Goal: Task Accomplishment & Management: Manage account settings

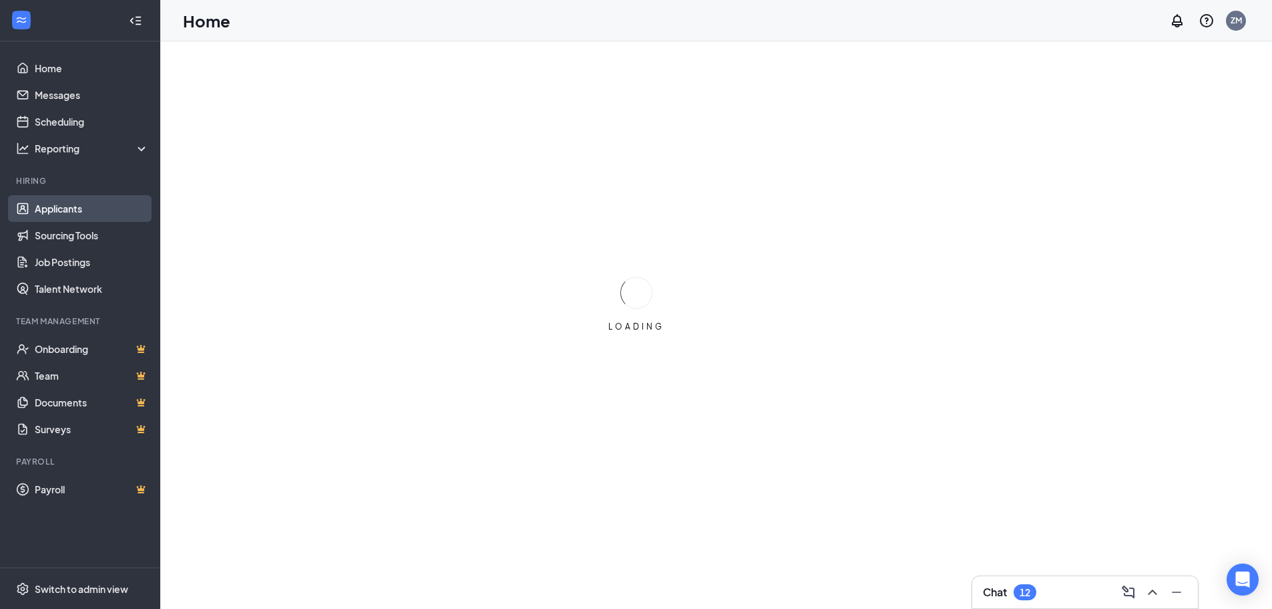
click at [64, 211] on link "Applicants" at bounding box center [92, 208] width 114 height 27
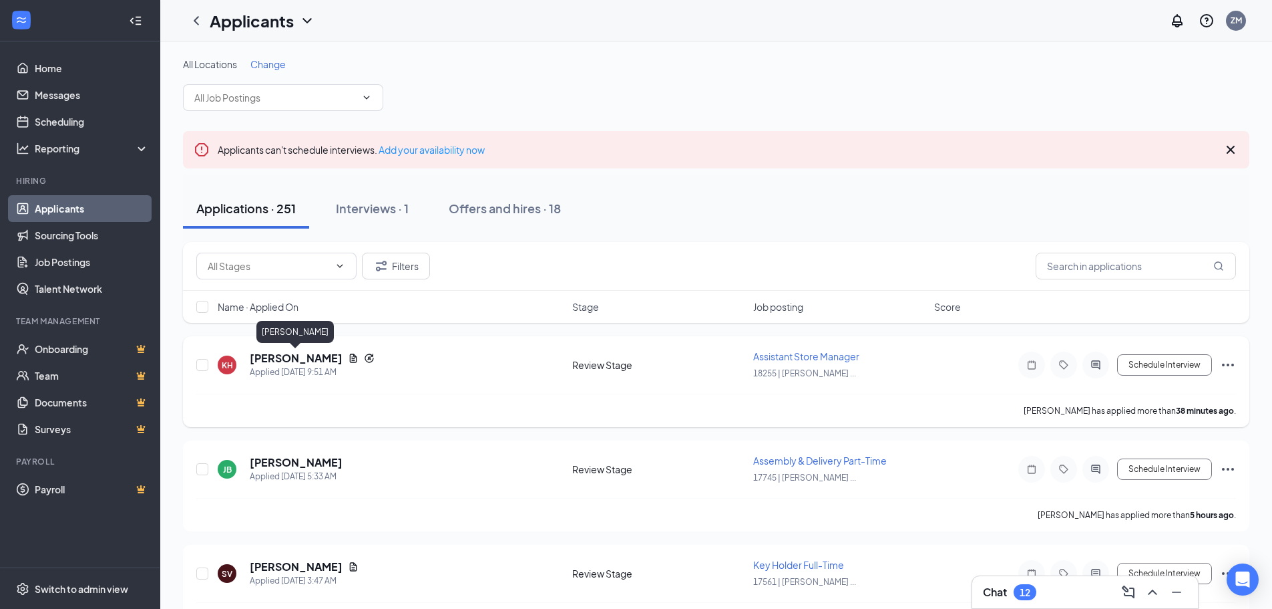
click at [308, 359] on h5 "[PERSON_NAME]" at bounding box center [296, 358] width 93 height 15
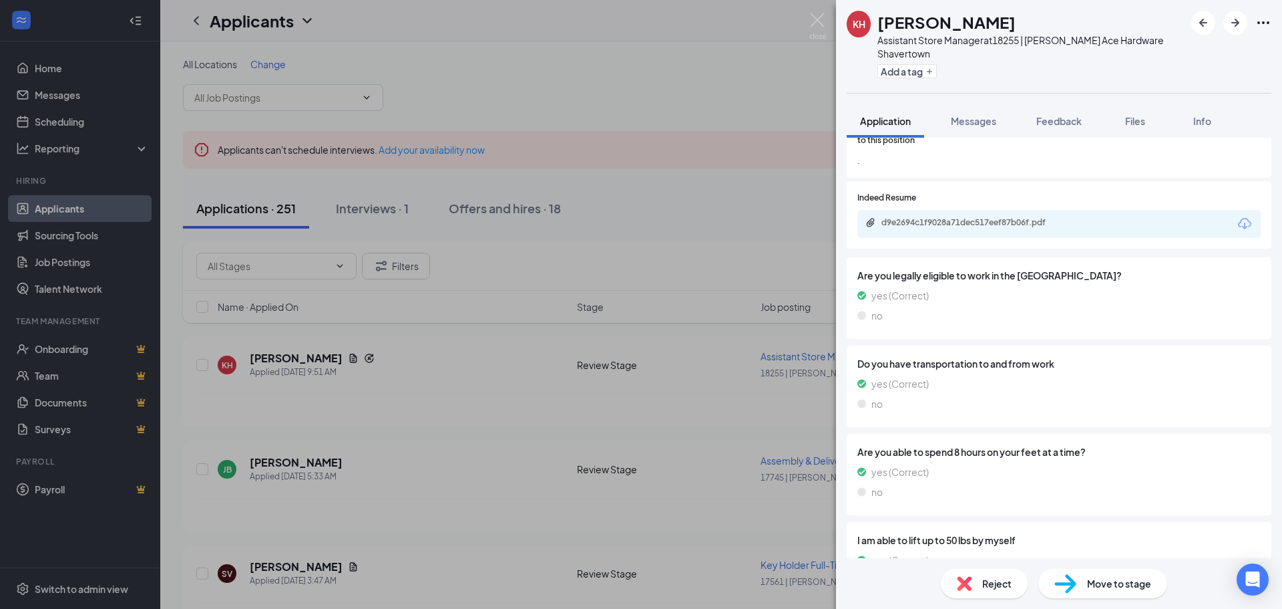
scroll to position [990, 0]
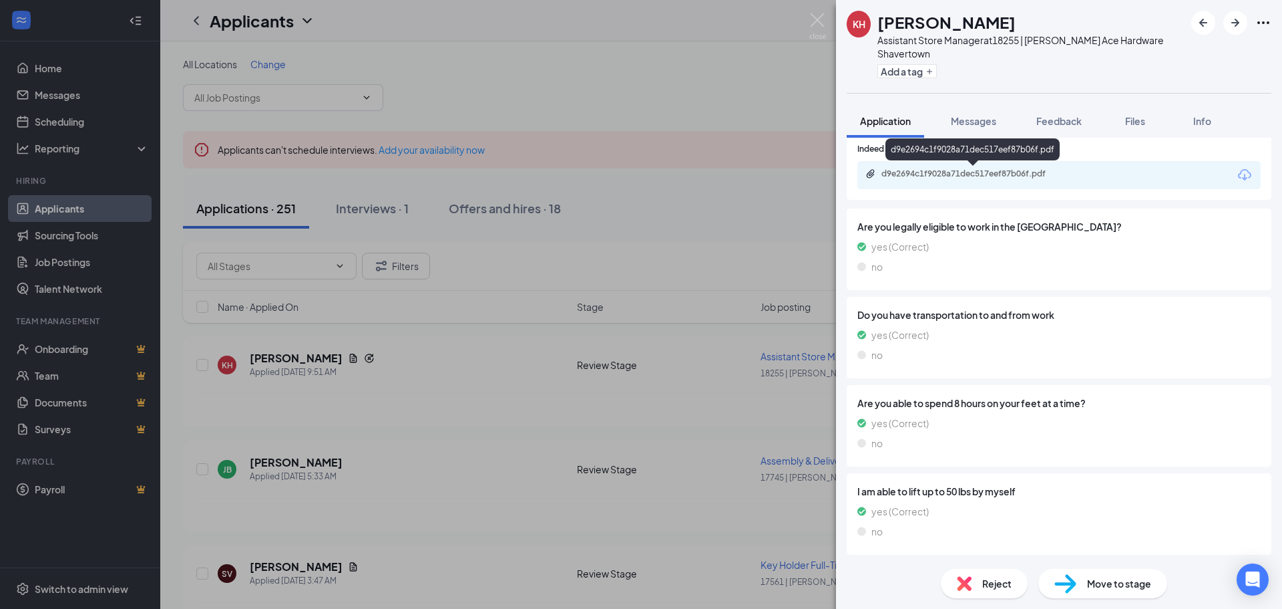
click at [941, 170] on div "d9e2694c1f9028a71dec517eef87b06f.pdf" at bounding box center [975, 173] width 187 height 11
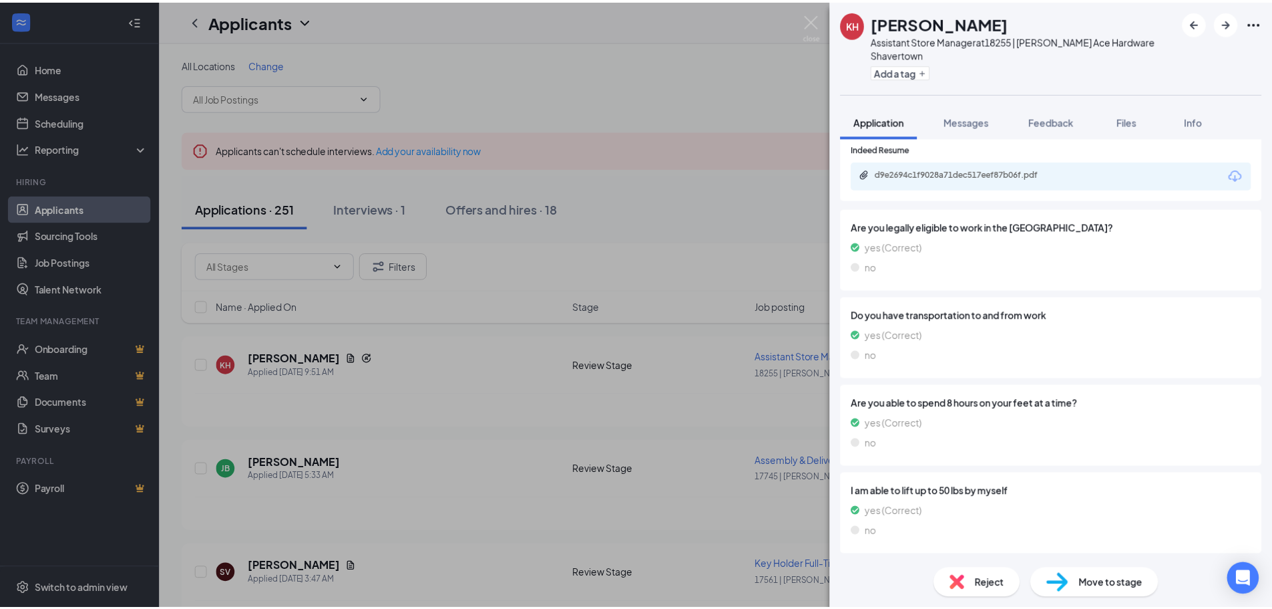
scroll to position [985, 0]
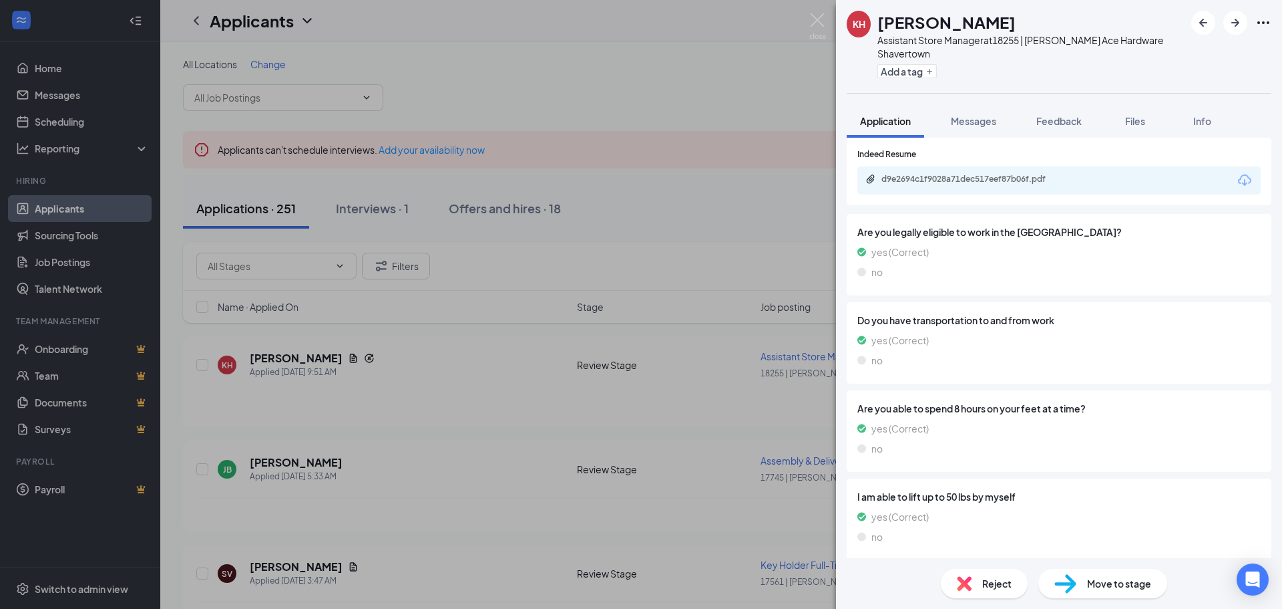
click at [375, 438] on div "KH [PERSON_NAME] Assistant Store Manager at [GEOGRAPHIC_DATA] | [PERSON_NAME] A…" at bounding box center [641, 304] width 1282 height 609
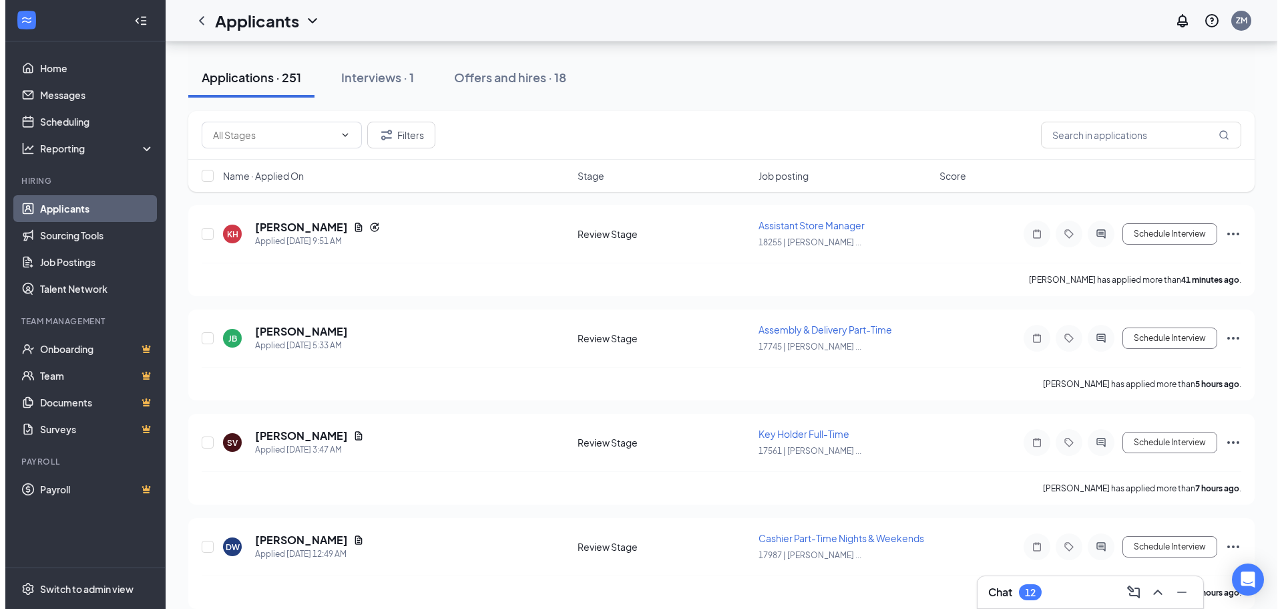
scroll to position [134, 0]
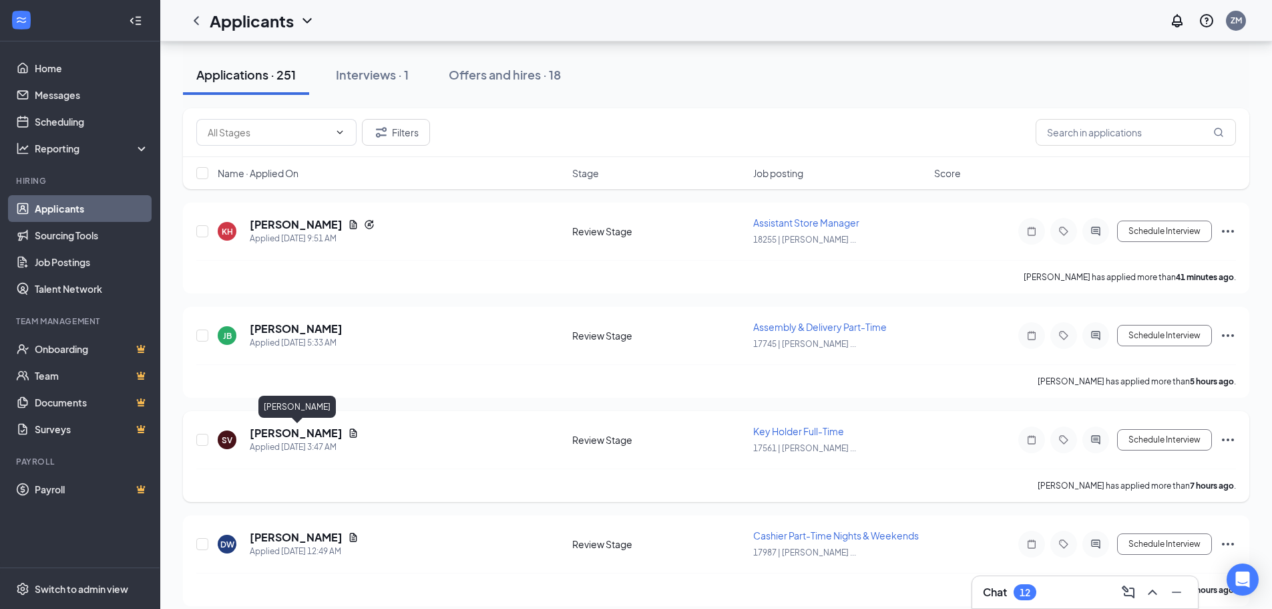
click at [343, 432] on h5 "[PERSON_NAME]" at bounding box center [296, 432] width 93 height 15
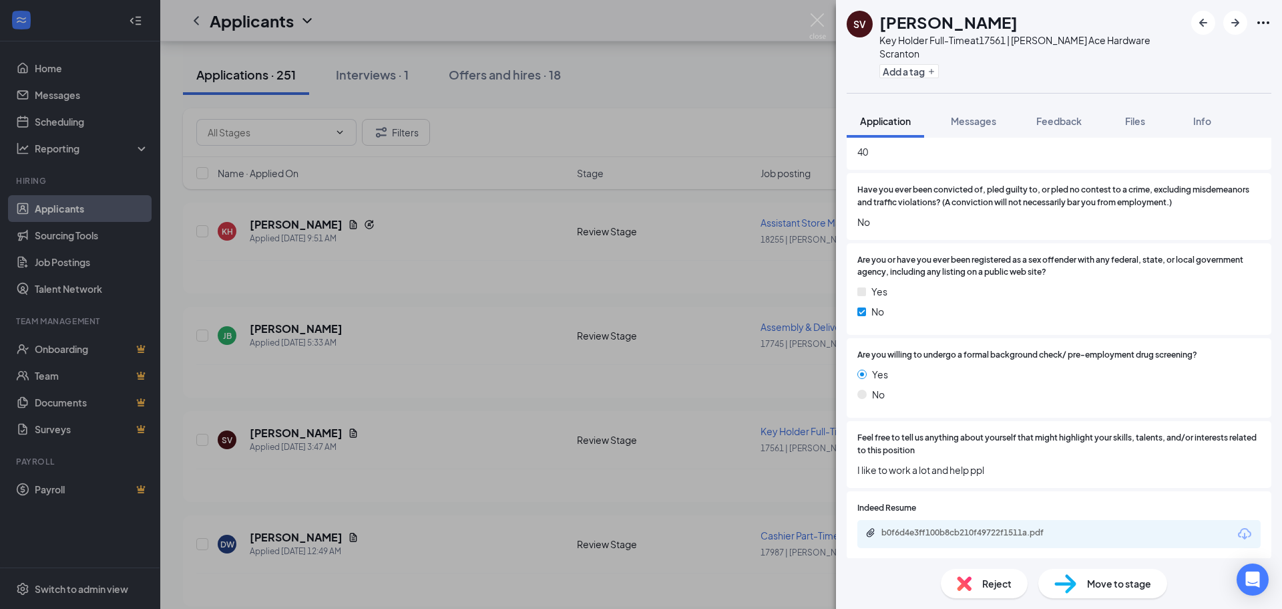
scroll to position [1136, 0]
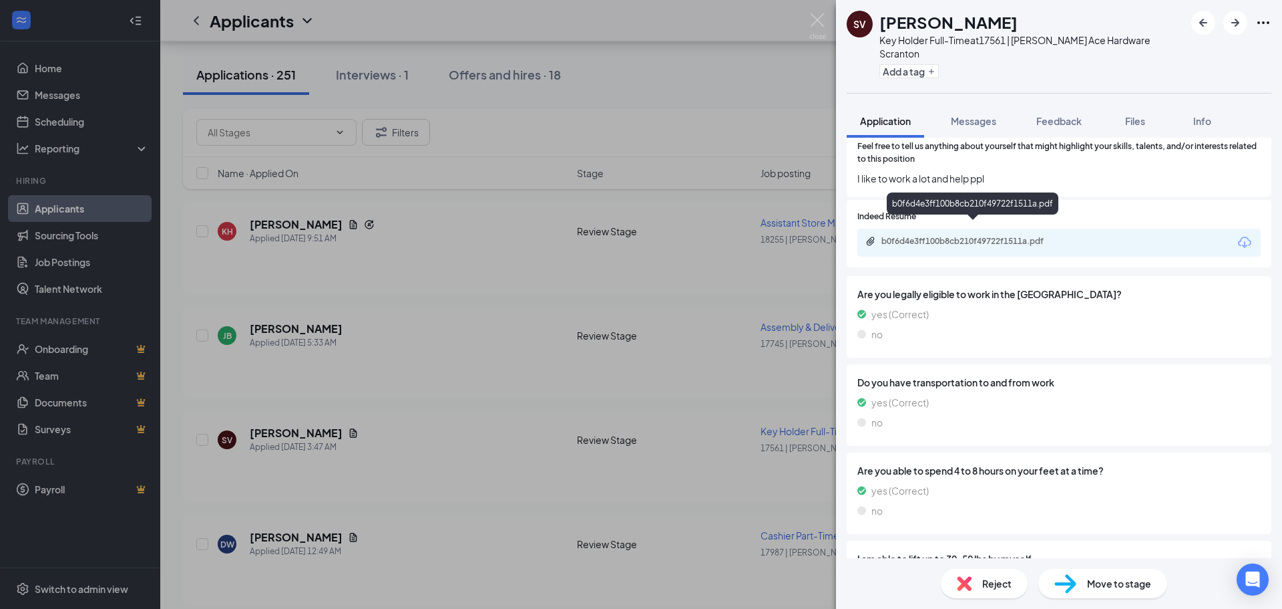
click at [908, 236] on div "b0f6d4e3ff100b8cb210f49722f1511a.pdf" at bounding box center [975, 241] width 187 height 11
click at [465, 369] on div "SV [PERSON_NAME] Key Holder Full-Time at 17561 | [PERSON_NAME] Ace Hardware Scr…" at bounding box center [641, 304] width 1282 height 609
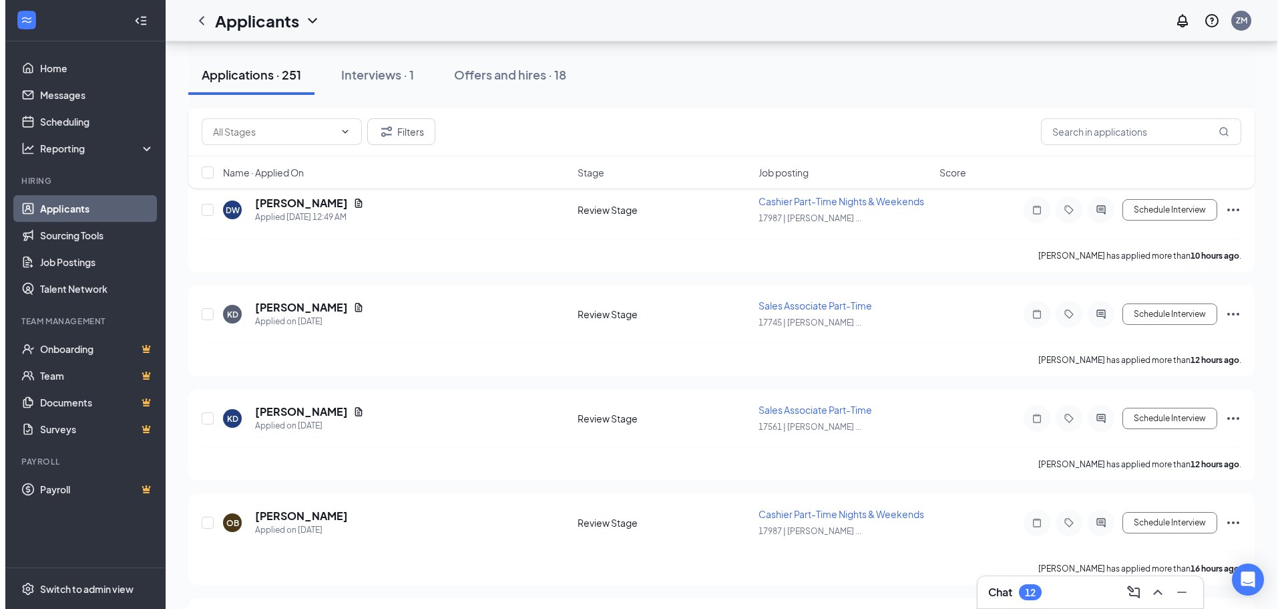
scroll to position [779, 0]
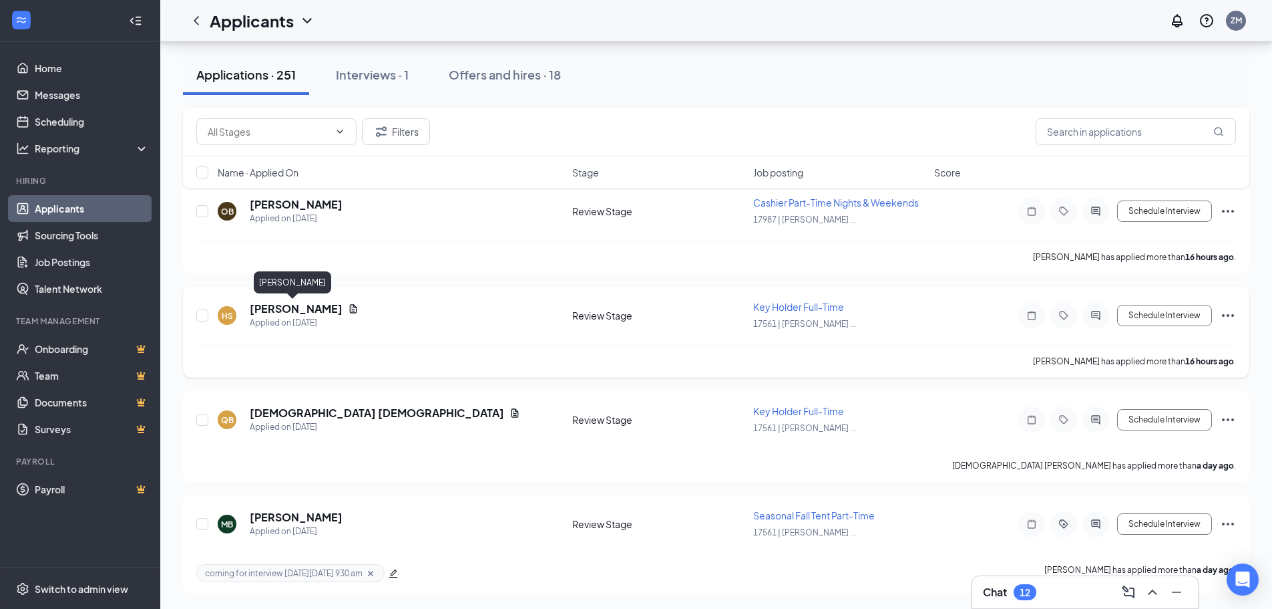
click at [267, 311] on h5 "[PERSON_NAME]" at bounding box center [296, 308] width 93 height 15
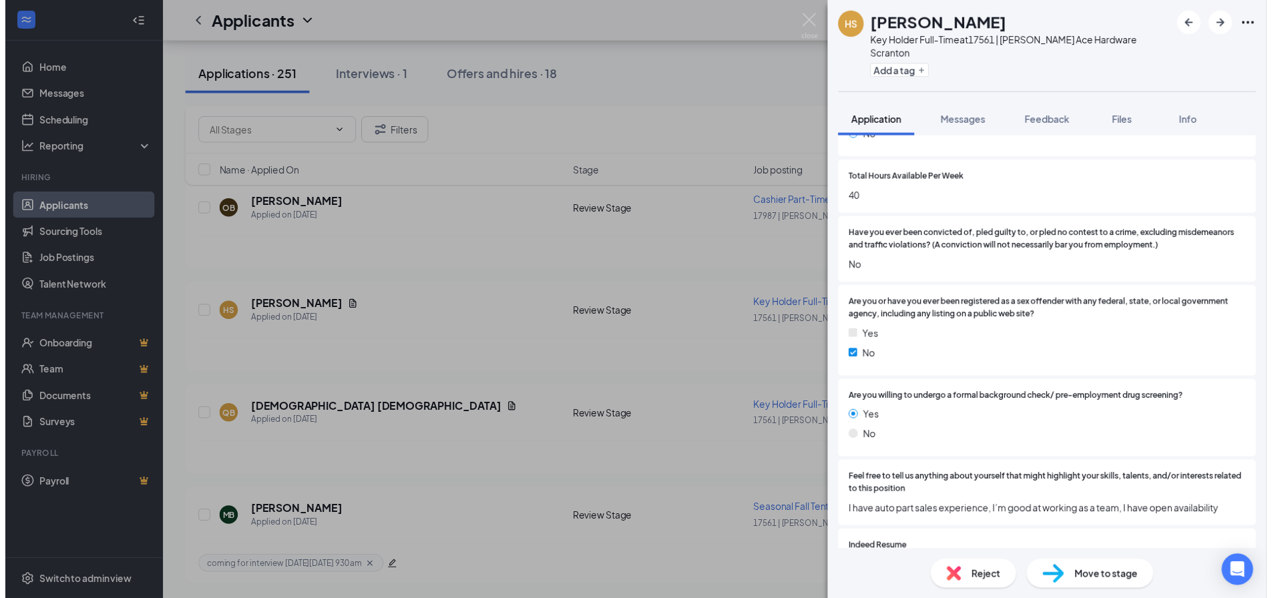
scroll to position [735, 0]
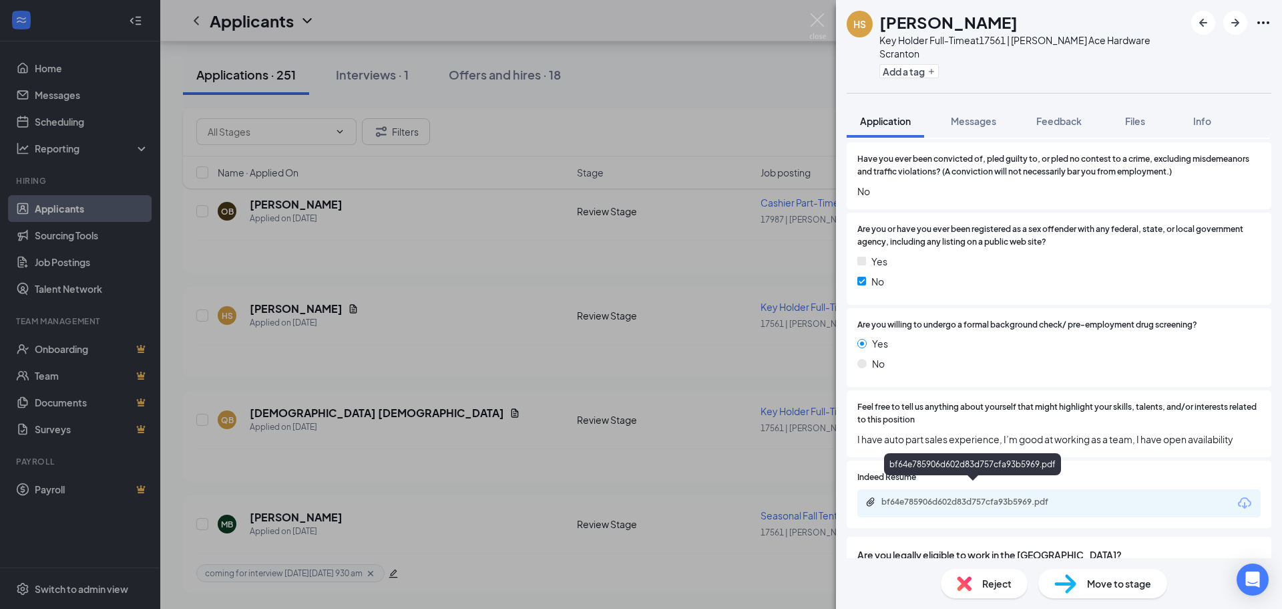
click at [945, 496] on div "bf64e785906d602d83d757cfa93b5969.pdf" at bounding box center [975, 501] width 187 height 11
click at [494, 379] on div "HS [PERSON_NAME] Key Holder Full-Time at 17561 | [PERSON_NAME] Ace Hardware Scr…" at bounding box center [641, 304] width 1282 height 609
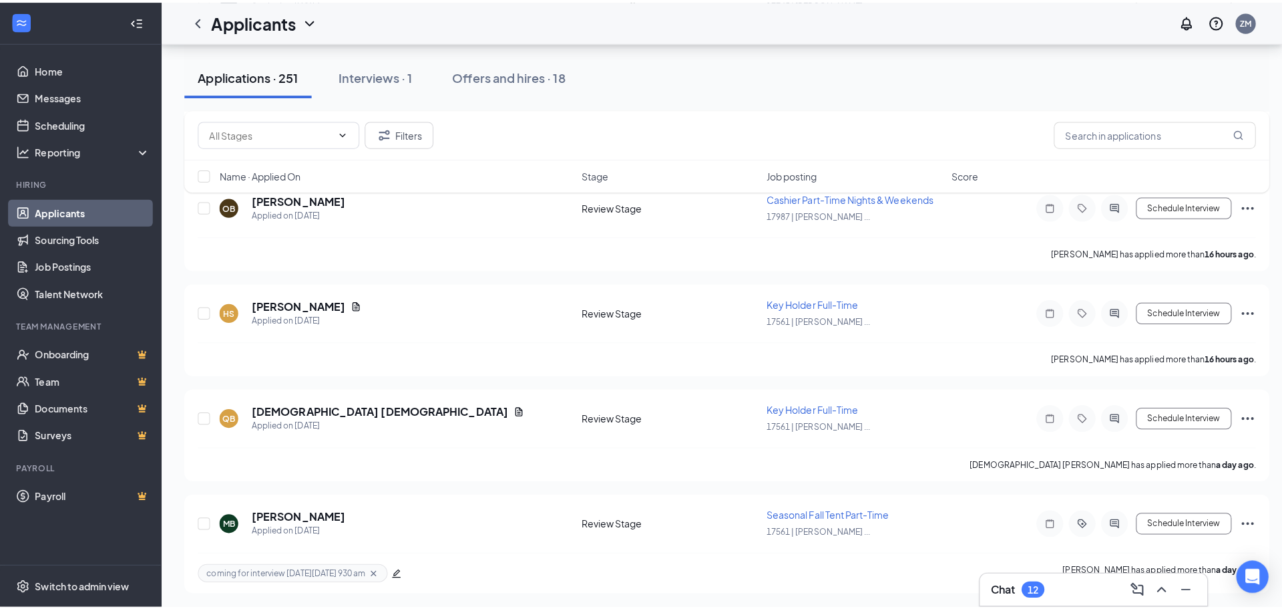
scroll to position [789, 0]
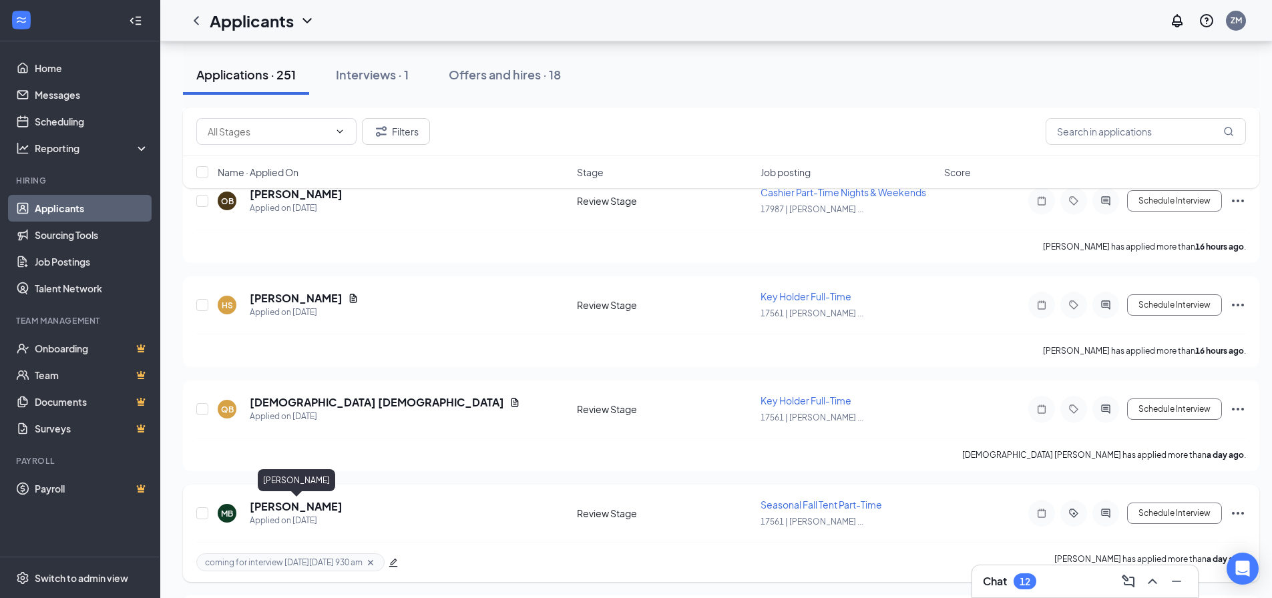
click at [318, 509] on h5 "[PERSON_NAME]" at bounding box center [296, 507] width 93 height 15
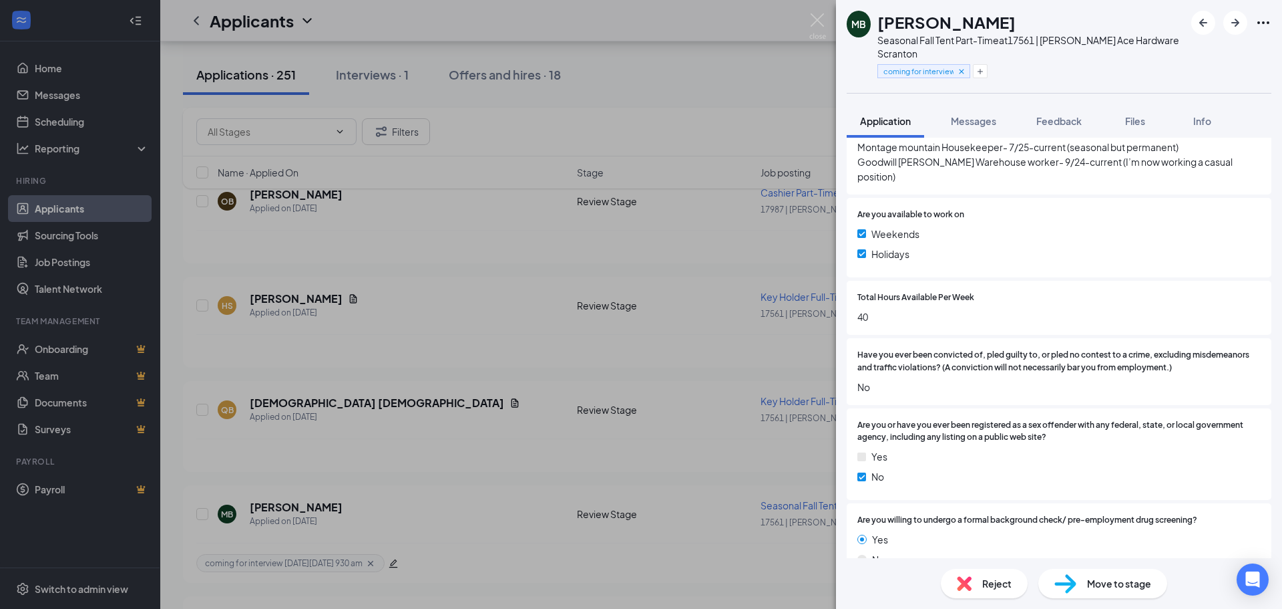
scroll to position [1002, 0]
